Goal: Task Accomplishment & Management: Complete application form

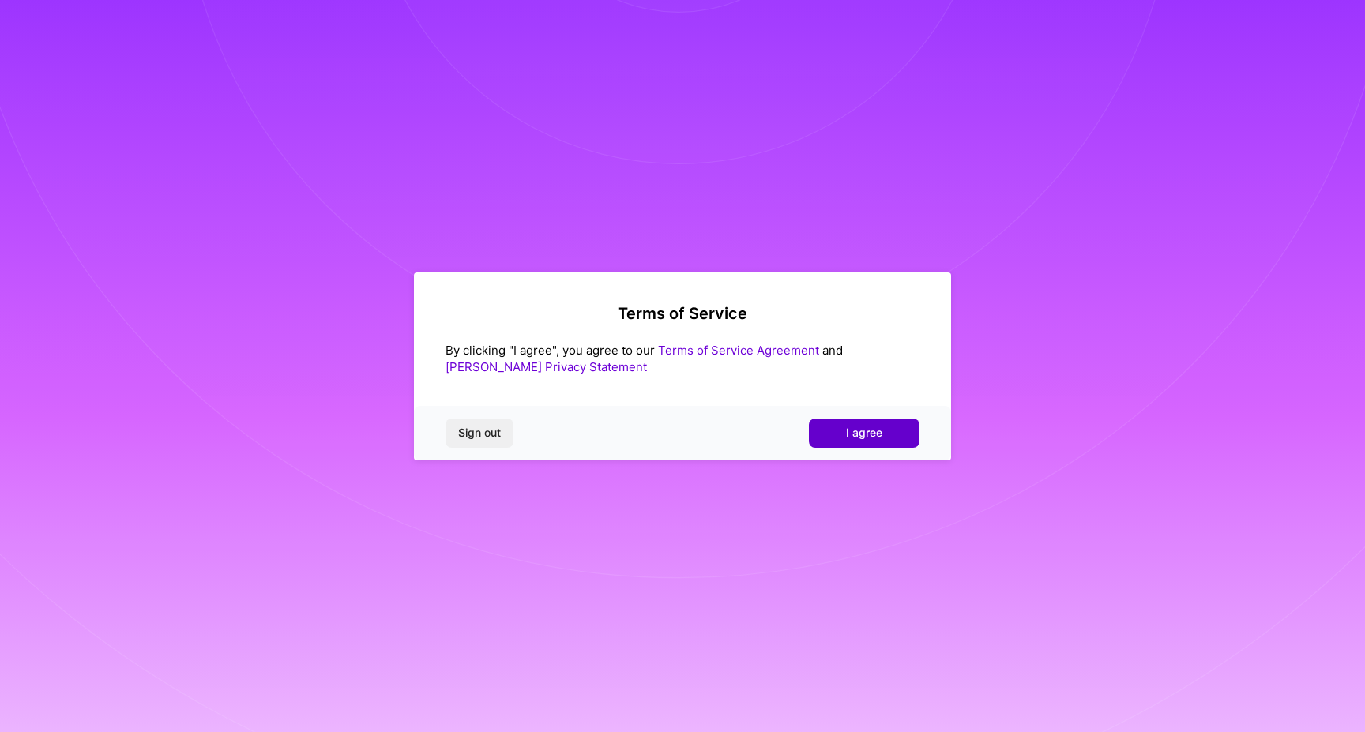
click at [875, 431] on span "I agree" at bounding box center [864, 433] width 36 height 16
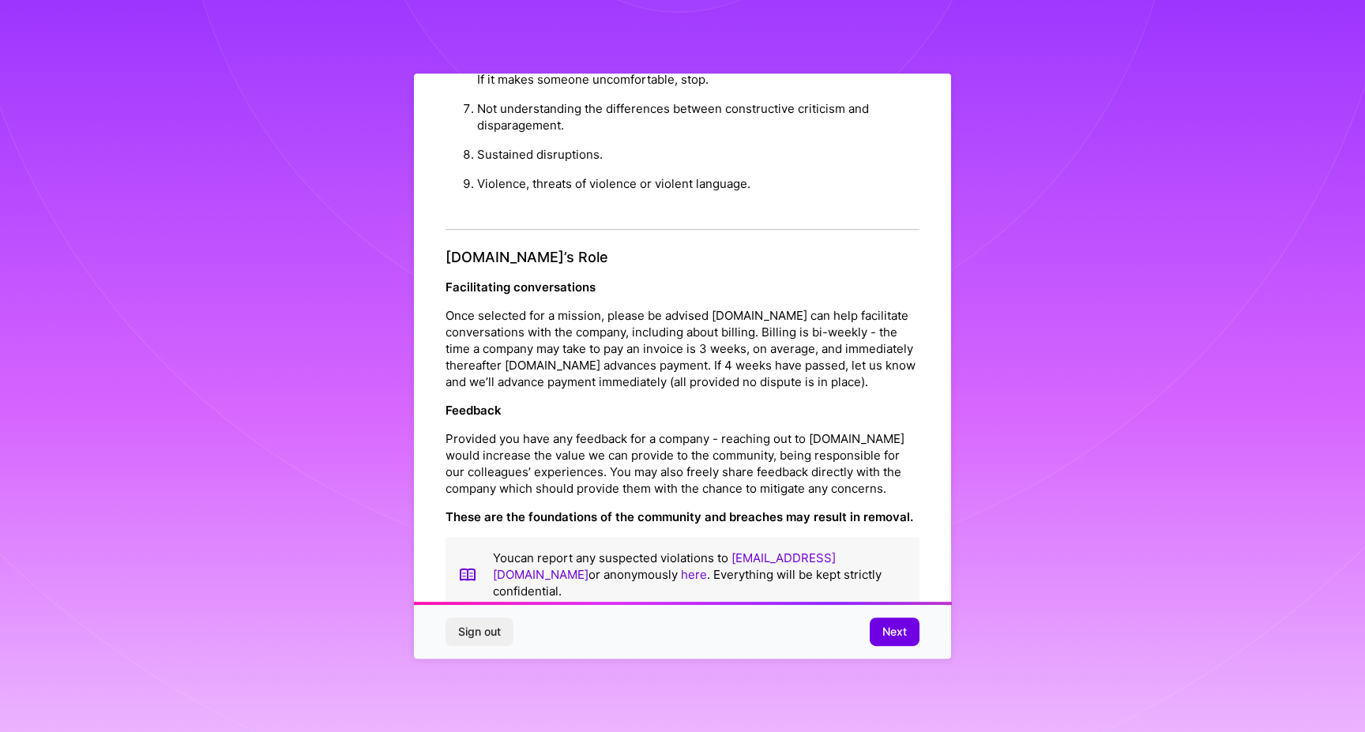
scroll to position [1582, 0]
click at [905, 632] on span "Next" at bounding box center [895, 632] width 24 height 16
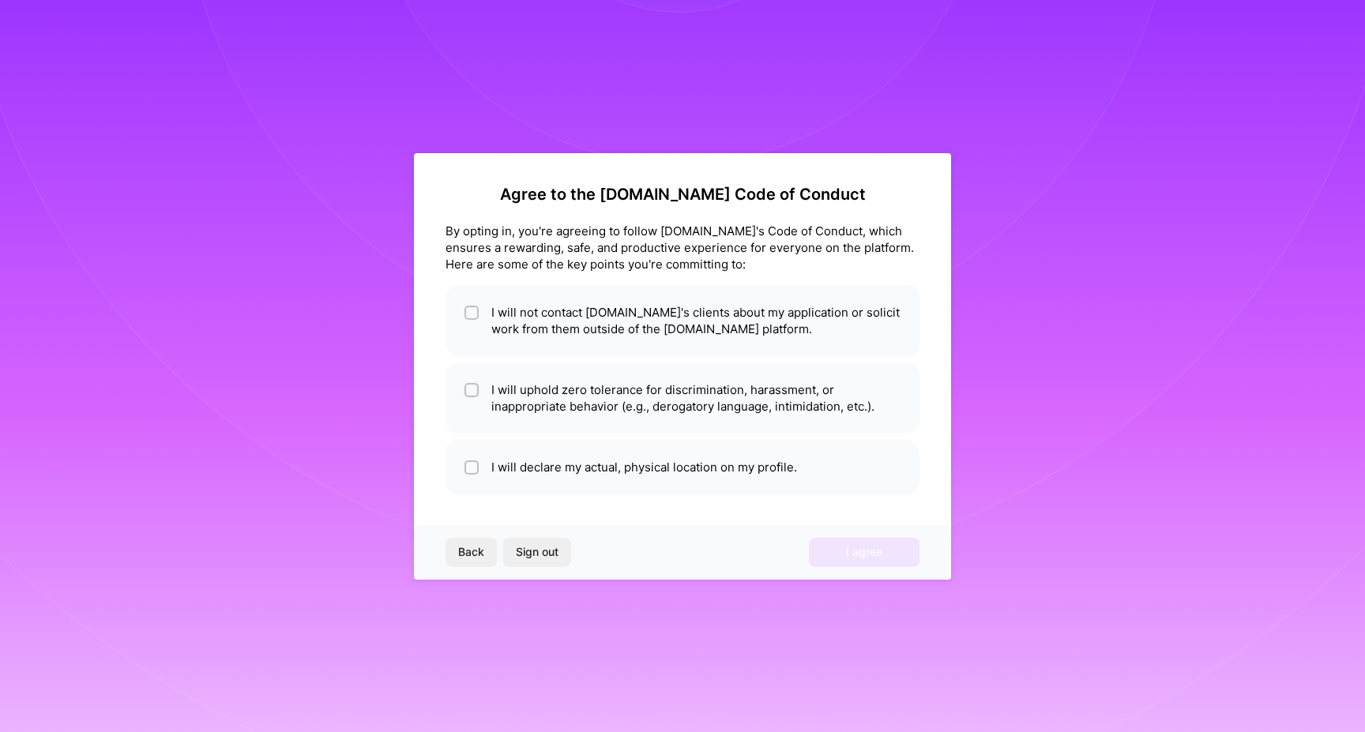
scroll to position [0, 0]
click at [468, 311] on input "checkbox" at bounding box center [473, 313] width 11 height 11
checkbox input "true"
click at [476, 386] on input "checkbox" at bounding box center [473, 391] width 11 height 11
checkbox input "true"
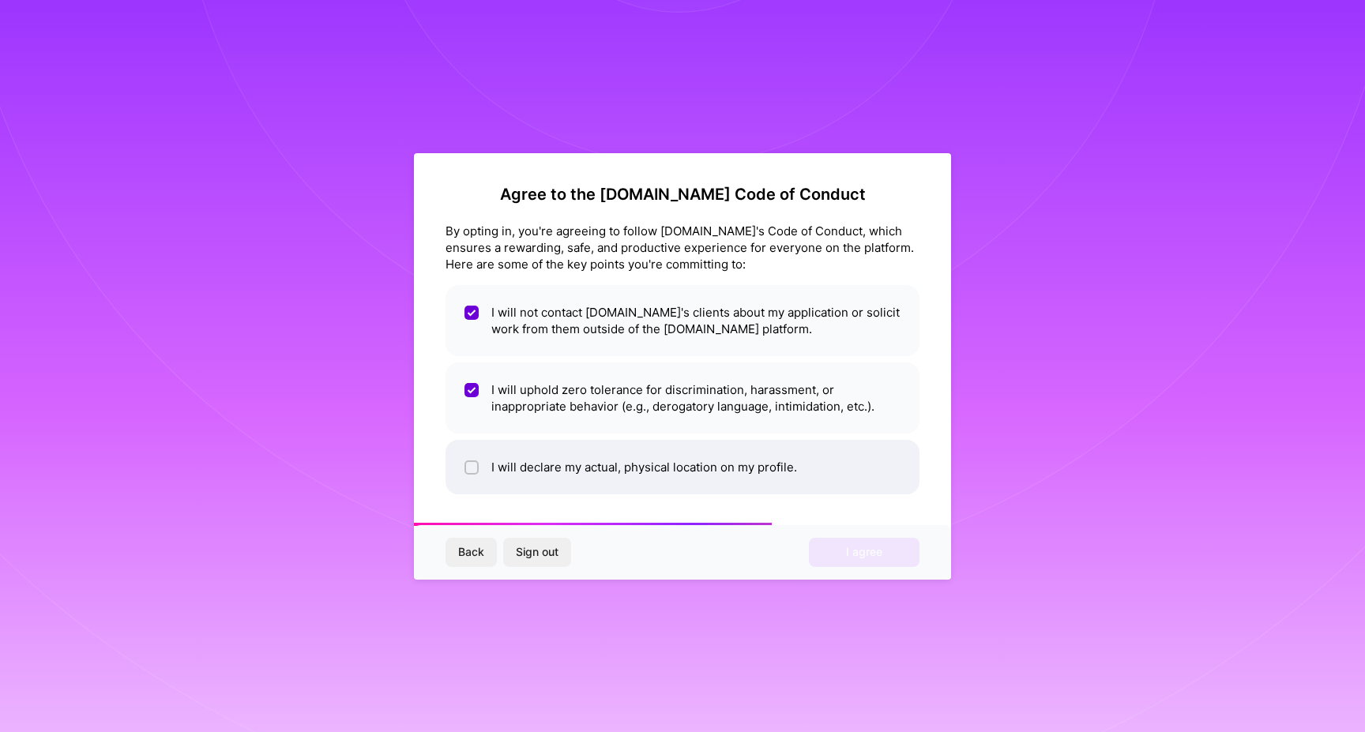
click at [461, 447] on li "I will declare my actual, physical location on my profile." at bounding box center [683, 467] width 474 height 55
checkbox input "true"
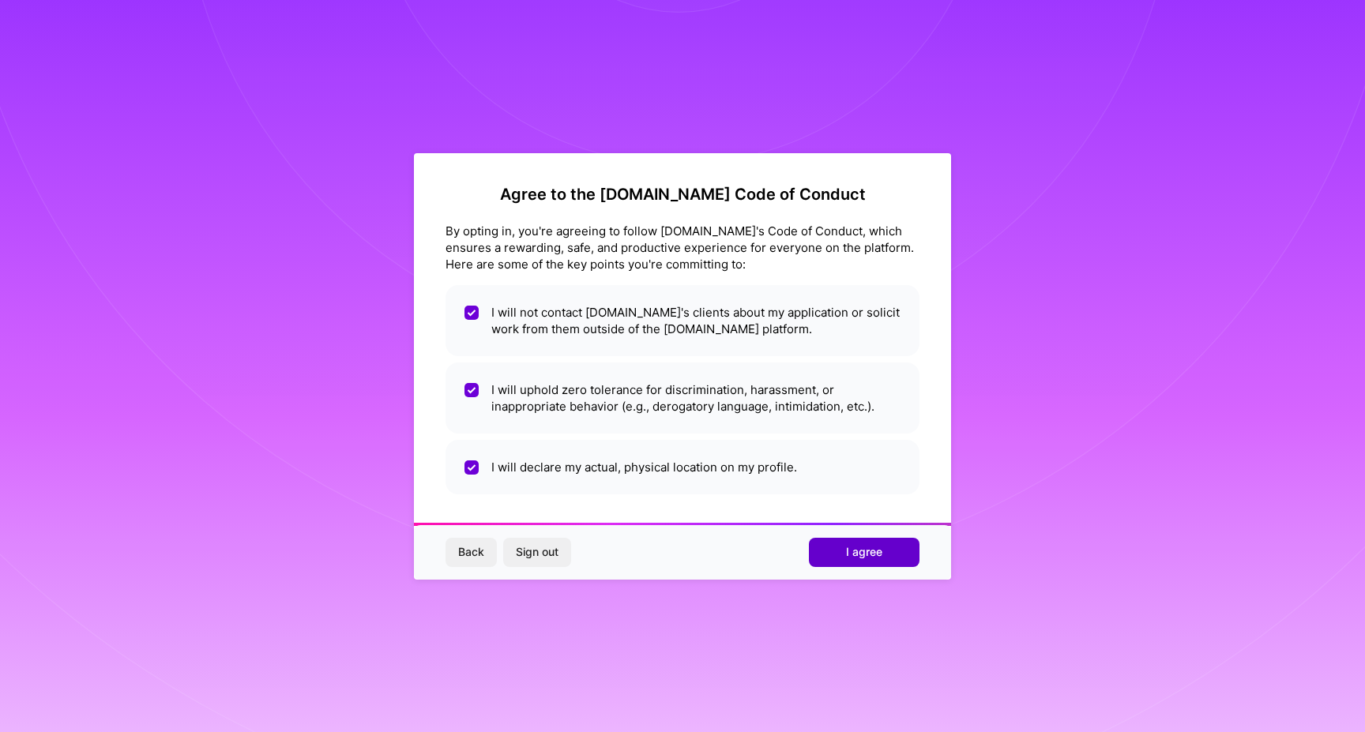
click at [848, 544] on button "I agree" at bounding box center [864, 552] width 111 height 28
